Goal: Task Accomplishment & Management: Use online tool/utility

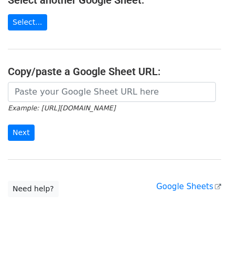
scroll to position [137, 0]
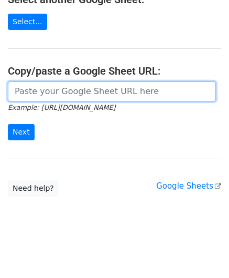
click at [57, 90] on input "url" at bounding box center [112, 91] width 208 height 20
paste input "https://docs.google.com/spreadsheets/d/12lbq5KTnBP57TfnftYsHDyBrzWbcSoYBeh-4Q_i…"
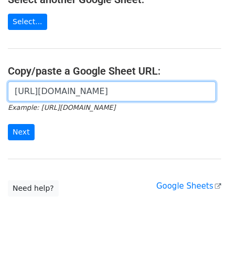
scroll to position [0, 214]
type input "https://docs.google.com/spreadsheets/d/12lbq5KTnBP57TfnftYsHDyBrzWbcSoYBeh-4Q_i…"
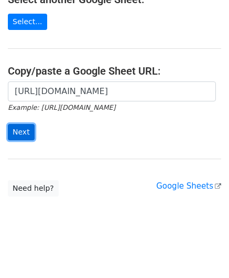
click at [24, 127] on input "Next" at bounding box center [21, 132] width 27 height 16
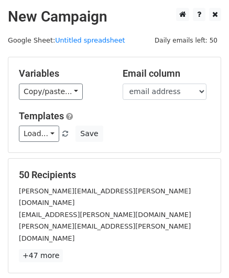
scroll to position [128, 0]
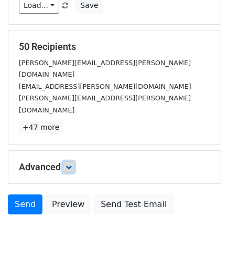
click at [70, 164] on icon at bounding box center [69, 167] width 6 height 6
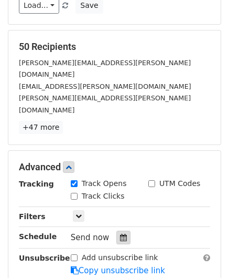
click at [121, 230] on div at bounding box center [123, 237] width 14 height 14
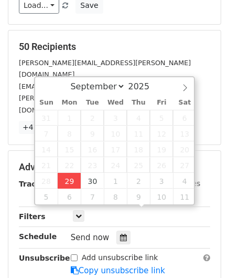
type input "[DATE] 12:00"
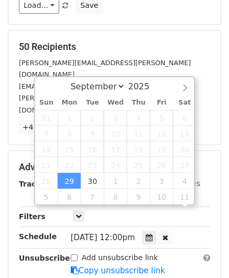
scroll to position [0, 0]
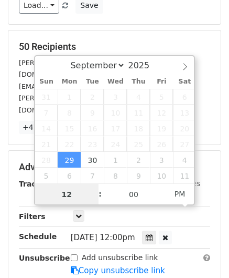
paste input "Hour"
type input "2"
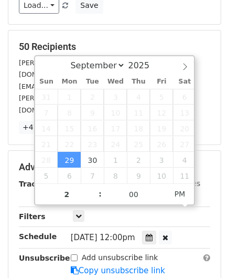
type input "[DATE] 14:00"
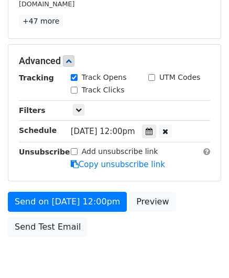
scroll to position [255, 0]
